Goal: Ask a question

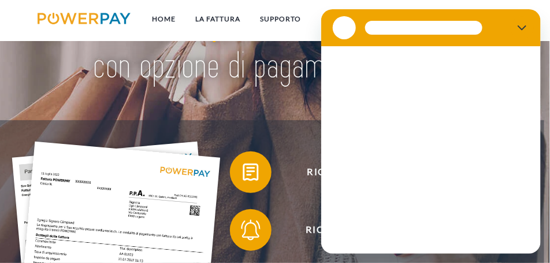
scroll to position [115, 0]
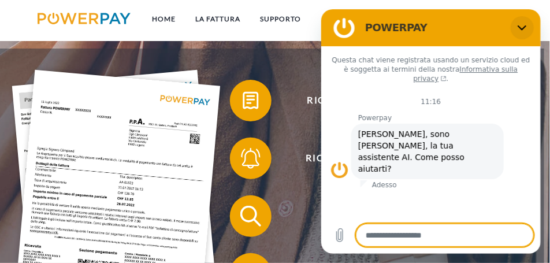
click at [525, 24] on icon "Chiudi" at bounding box center [521, 27] width 9 height 9
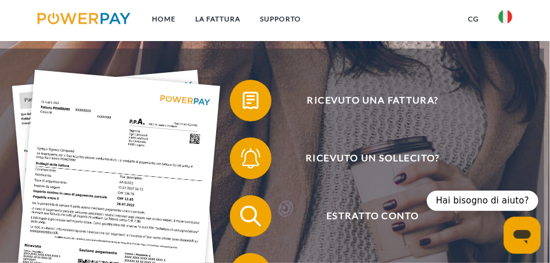
click at [527, 233] on icon "Apri finestra di messaggistica" at bounding box center [521, 236] width 17 height 14
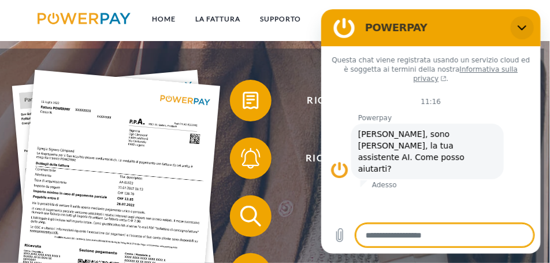
click at [520, 27] on icon "Chiudi" at bounding box center [521, 27] width 9 height 9
type textarea "*"
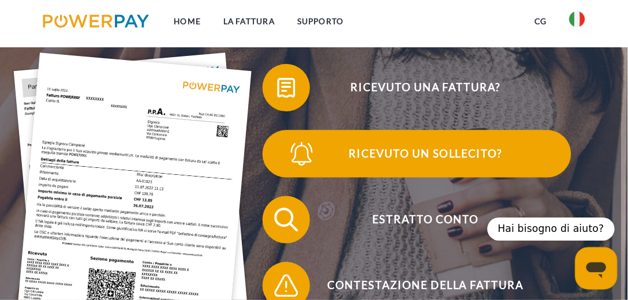
scroll to position [139, 0]
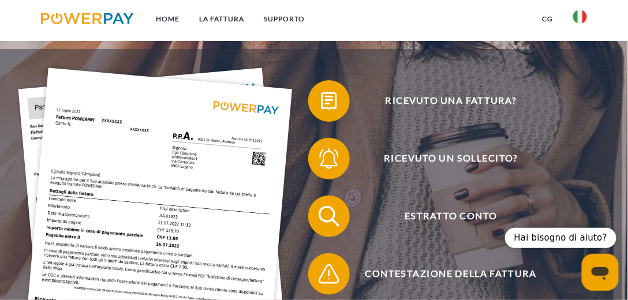
click at [107, 14] on img at bounding box center [87, 19] width 93 height 12
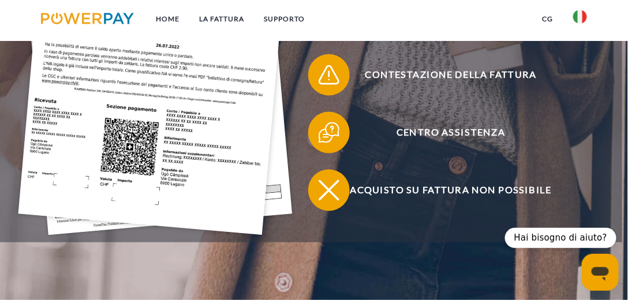
scroll to position [338, 0]
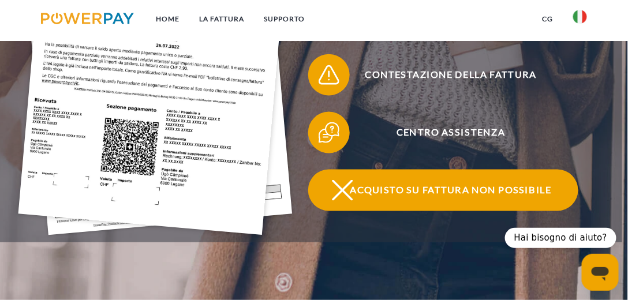
click at [389, 196] on span "Acquisto su fattura non possibile" at bounding box center [451, 191] width 255 height 42
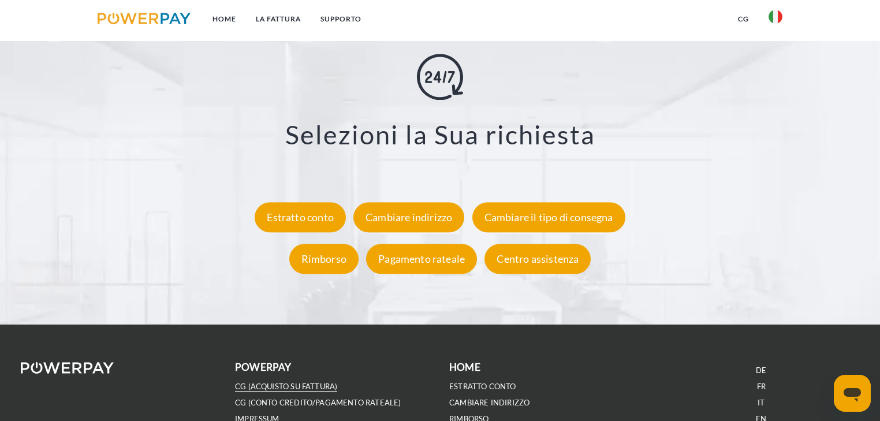
scroll to position [2026, 0]
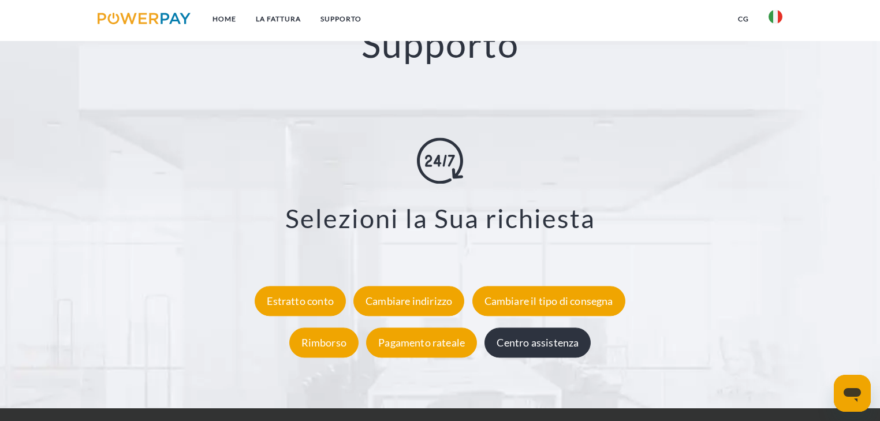
click at [554, 300] on div "Centro assistenza" at bounding box center [537, 343] width 106 height 30
